Goal: Task Accomplishment & Management: Use online tool/utility

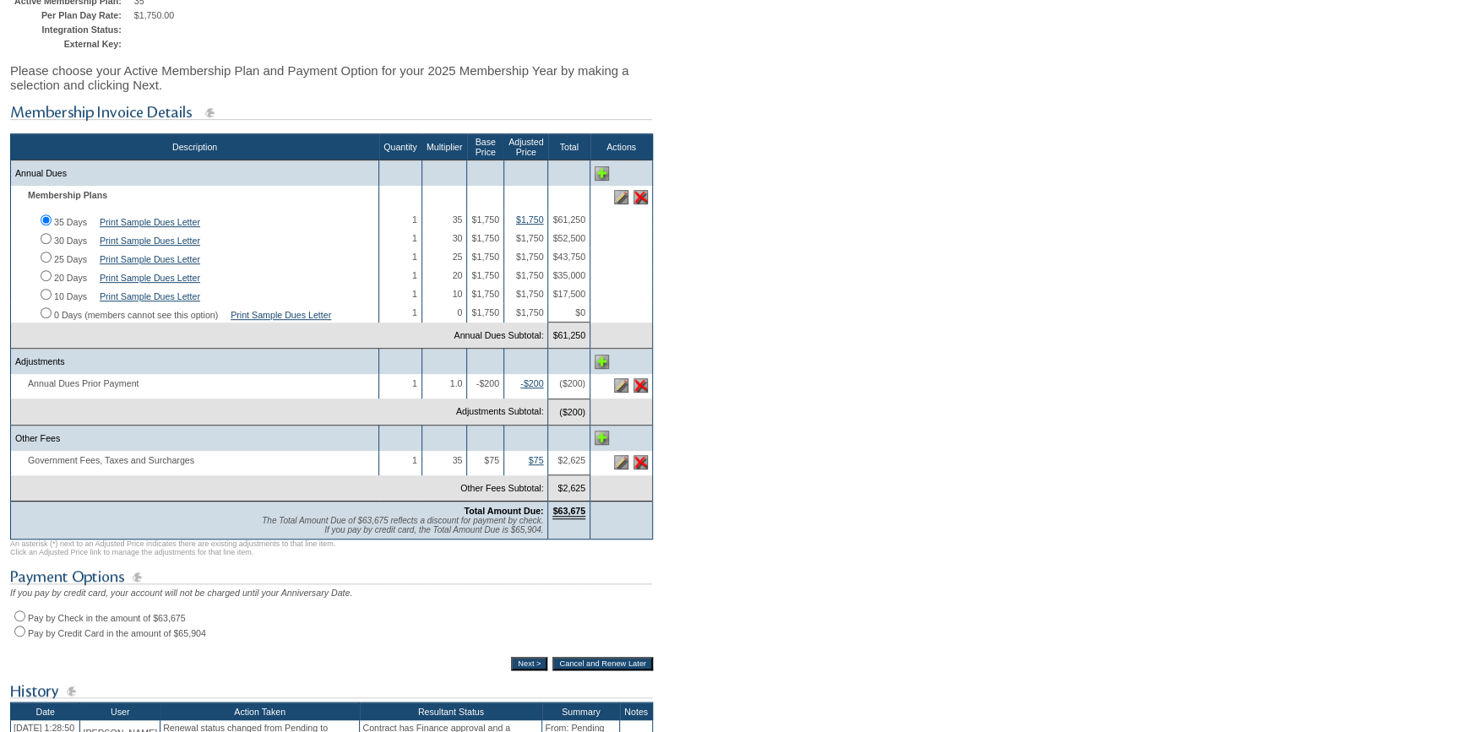
scroll to position [230, 0]
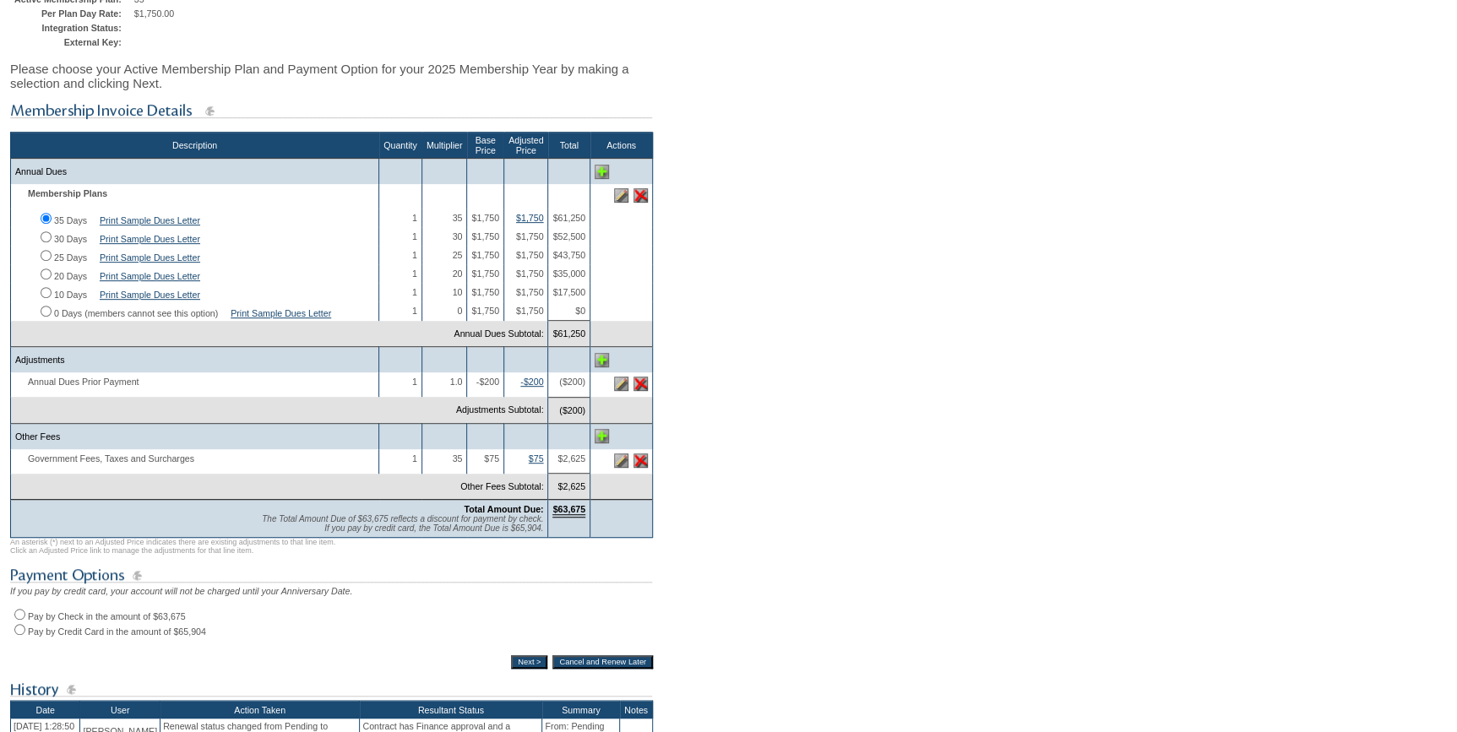
click at [625, 391] on img at bounding box center [621, 384] width 14 height 14
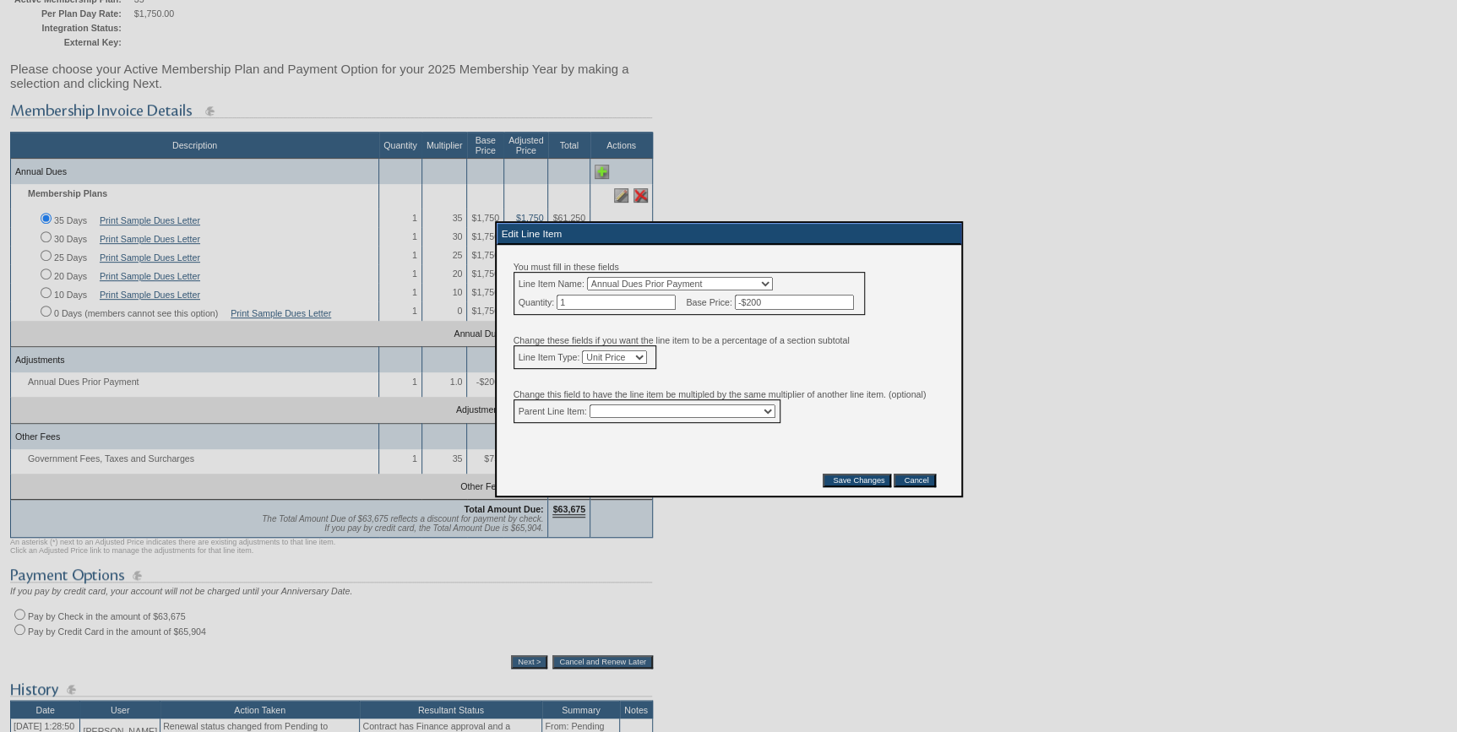
click at [911, 487] on input "Cancel" at bounding box center [913, 481] width 41 height 14
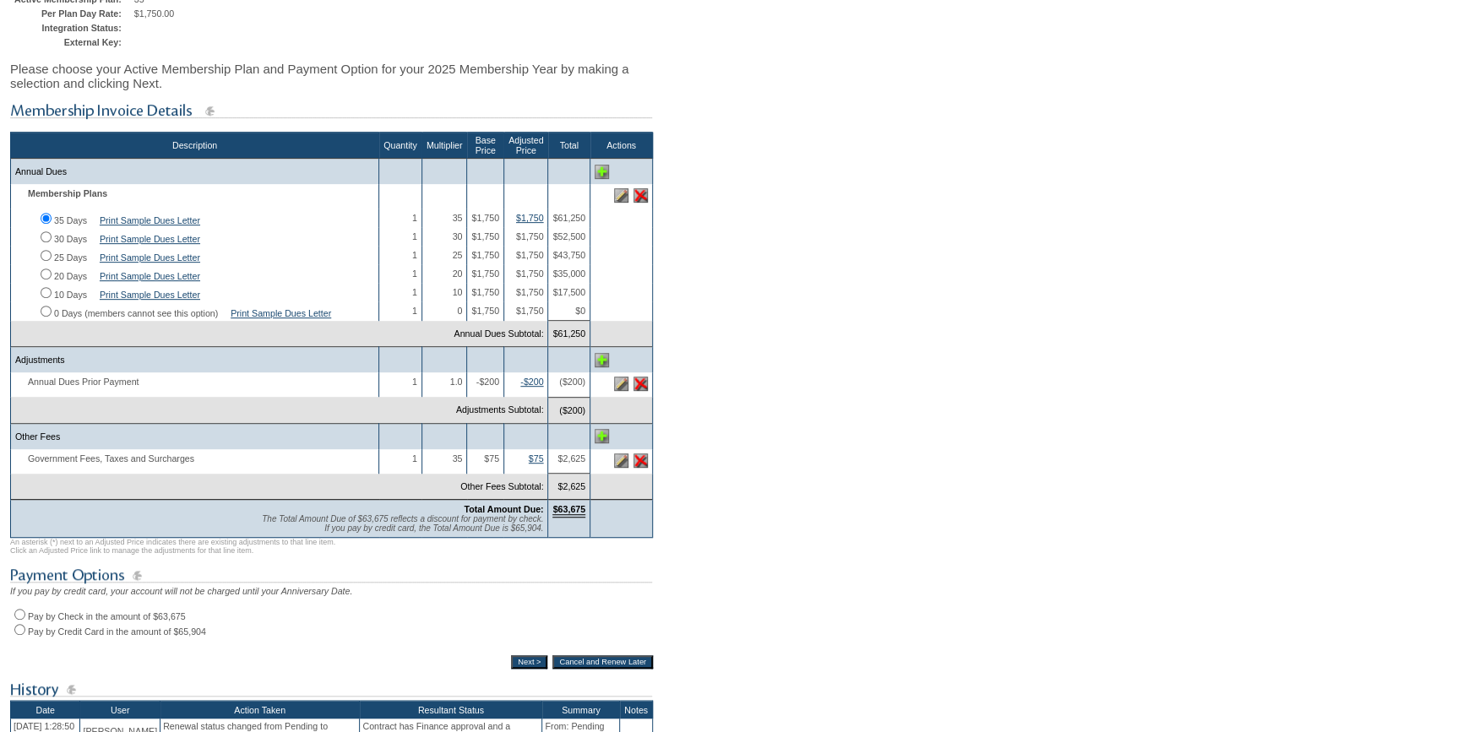
click at [599, 367] on img at bounding box center [602, 360] width 14 height 14
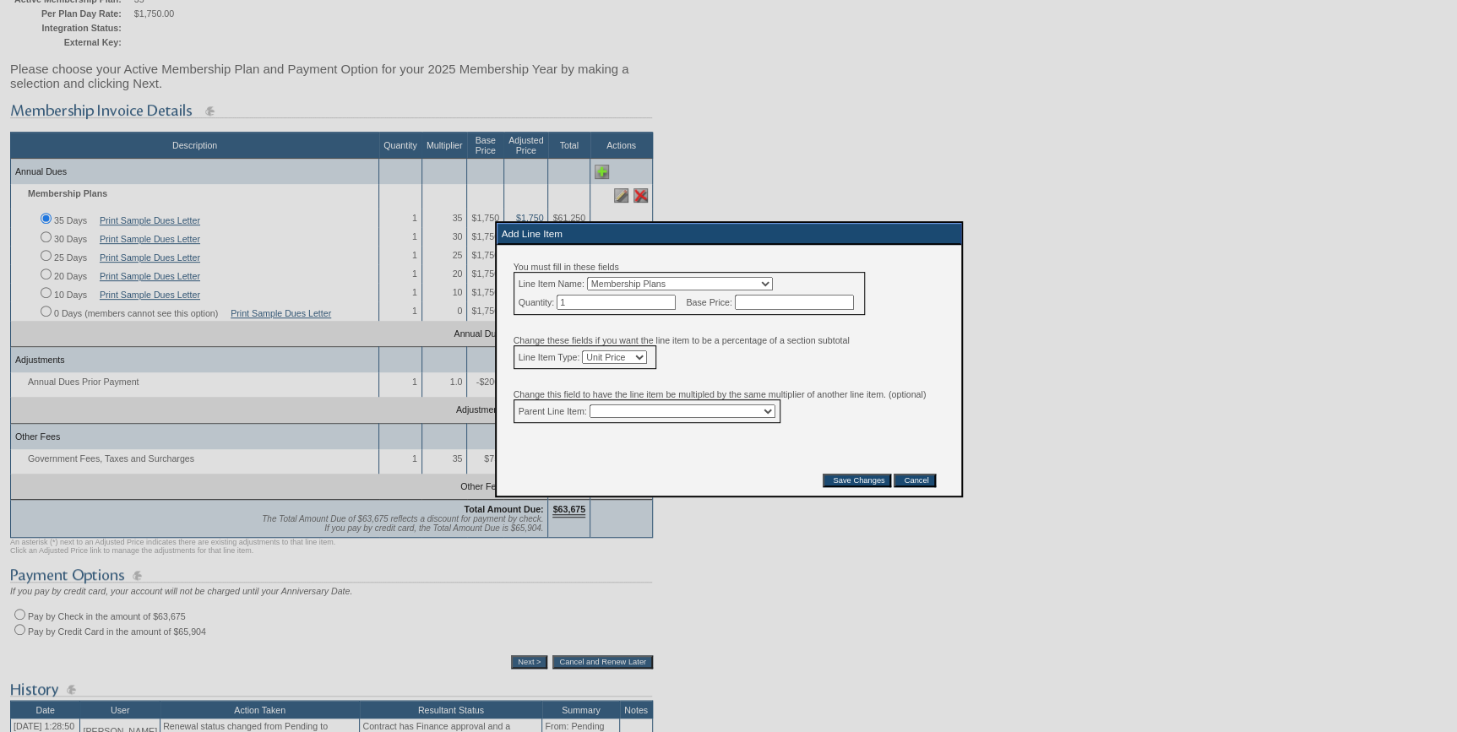
click at [701, 281] on select "Membership Plans Classic Annual Dues Government Fees, Taxes and Surcharges Any …" at bounding box center [680, 284] width 186 height 14
select select "14"
click at [597, 277] on select "Membership Plans Classic Annual Dues Government Fees, Taxes and Surcharges Any …" at bounding box center [680, 284] width 186 height 14
drag, startPoint x: 788, startPoint y: 301, endPoint x: 800, endPoint y: 293, distance: 14.1
click at [788, 301] on input "text" at bounding box center [794, 302] width 119 height 15
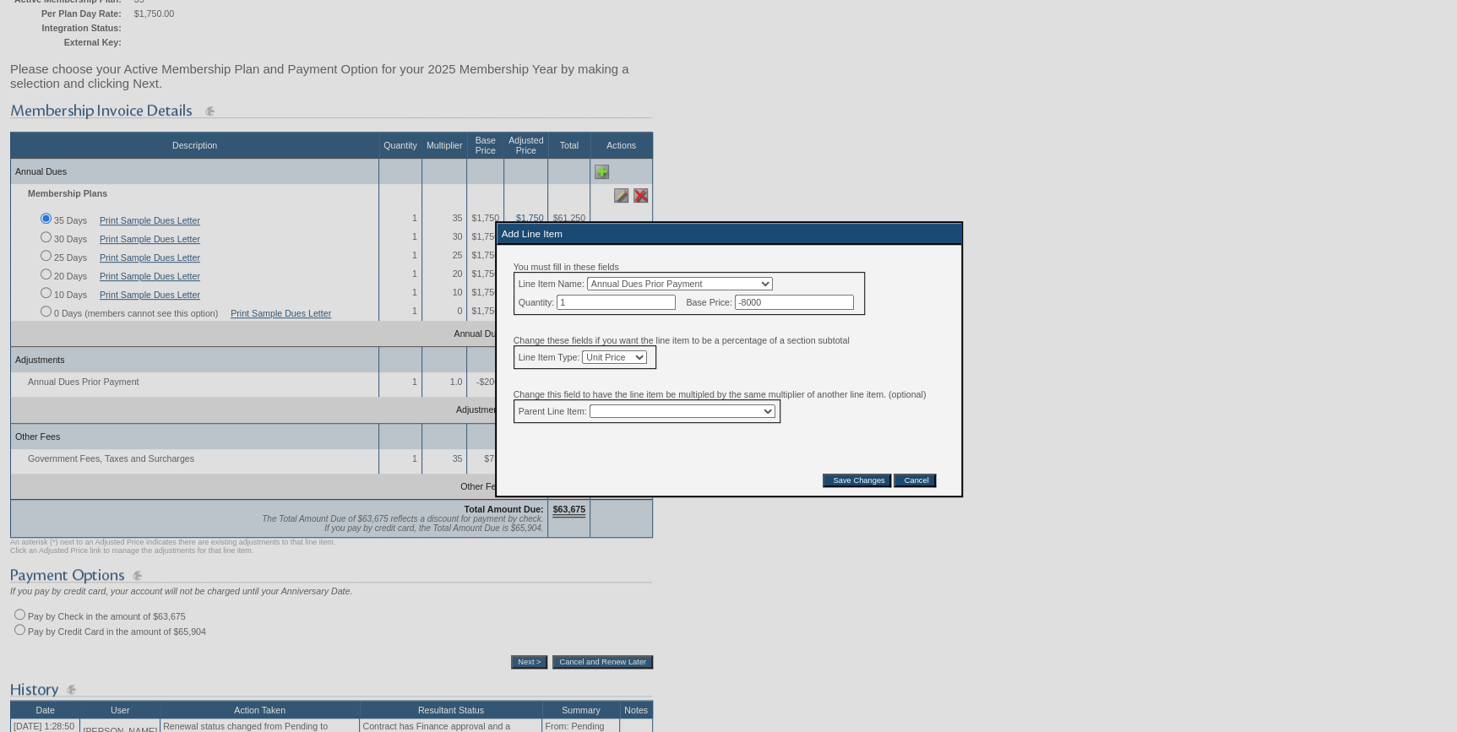
type input "-8000"
click at [844, 487] on input "Save Changes" at bounding box center [857, 481] width 68 height 14
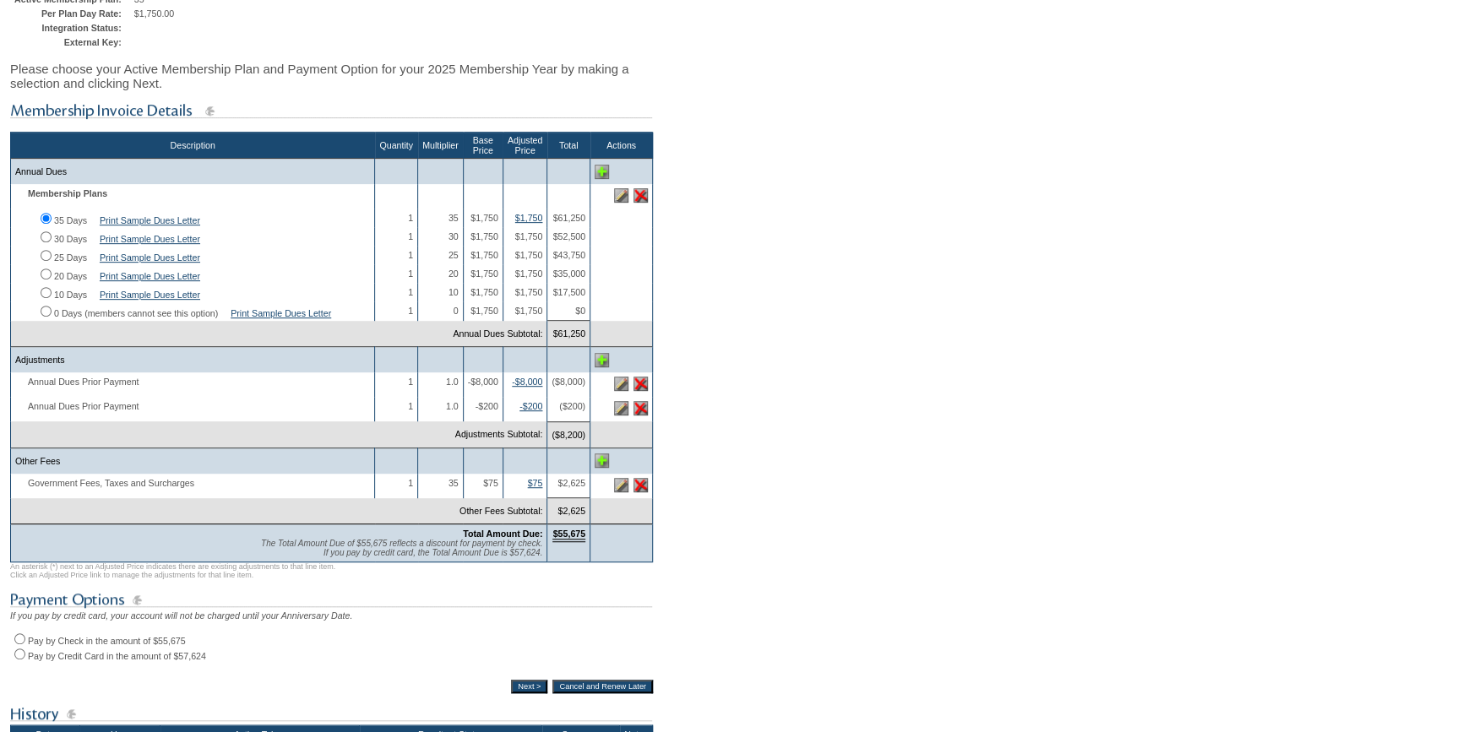
drag, startPoint x: 48, startPoint y: 238, endPoint x: 51, endPoint y: 256, distance: 17.9
click at [47, 239] on input "30 Days" at bounding box center [46, 236] width 11 height 11
radio input "true"
